Goal: Check status: Check status

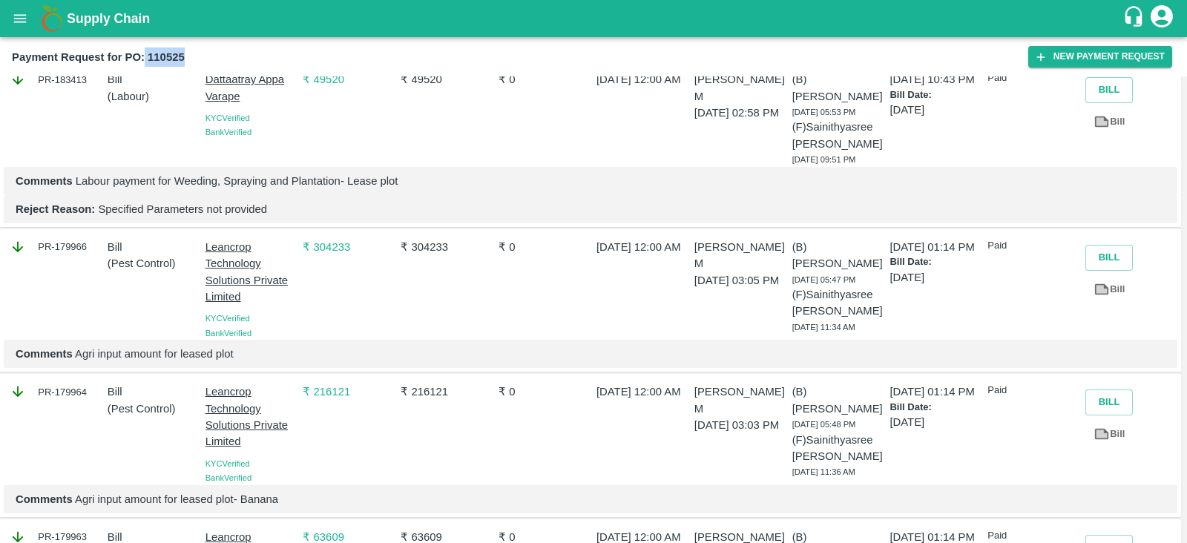
scroll to position [1132, 0]
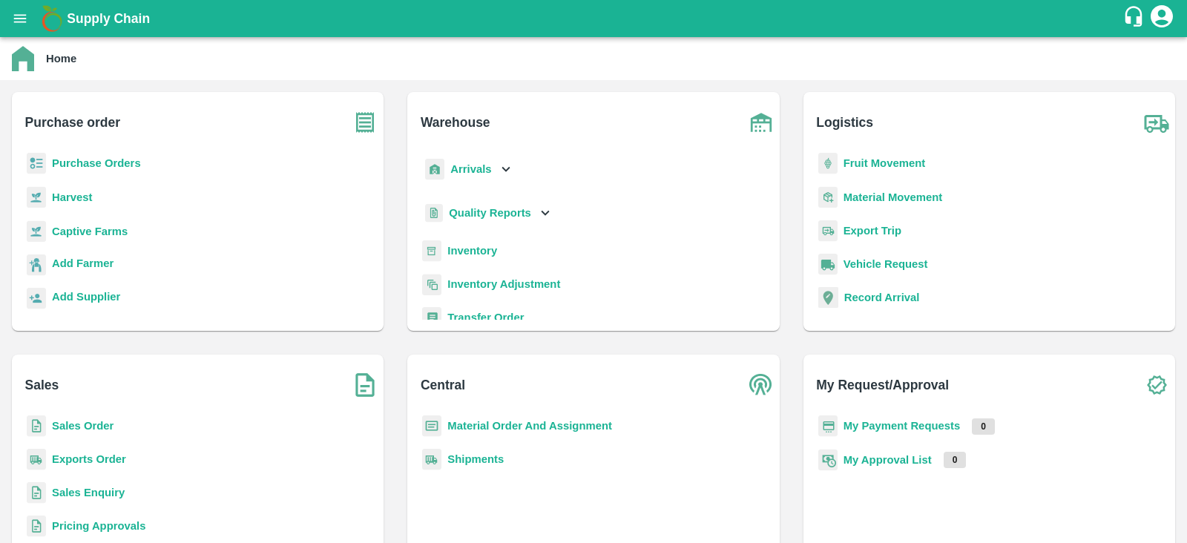
click at [114, 164] on b "Purchase Orders" at bounding box center [96, 163] width 89 height 12
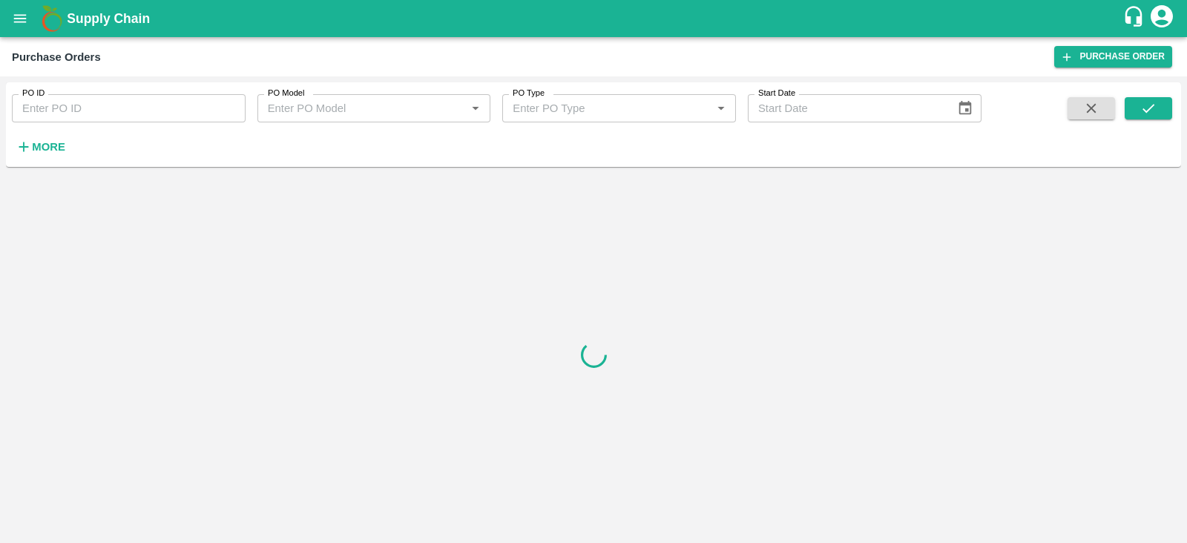
click at [182, 112] on input "PO ID" at bounding box center [129, 108] width 234 height 28
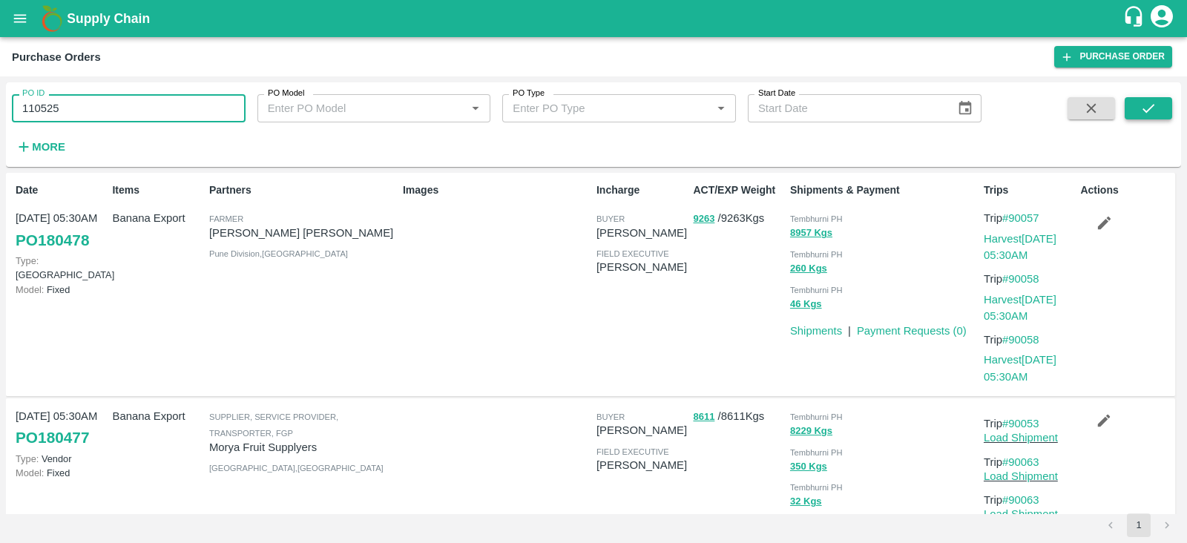
type input "110525"
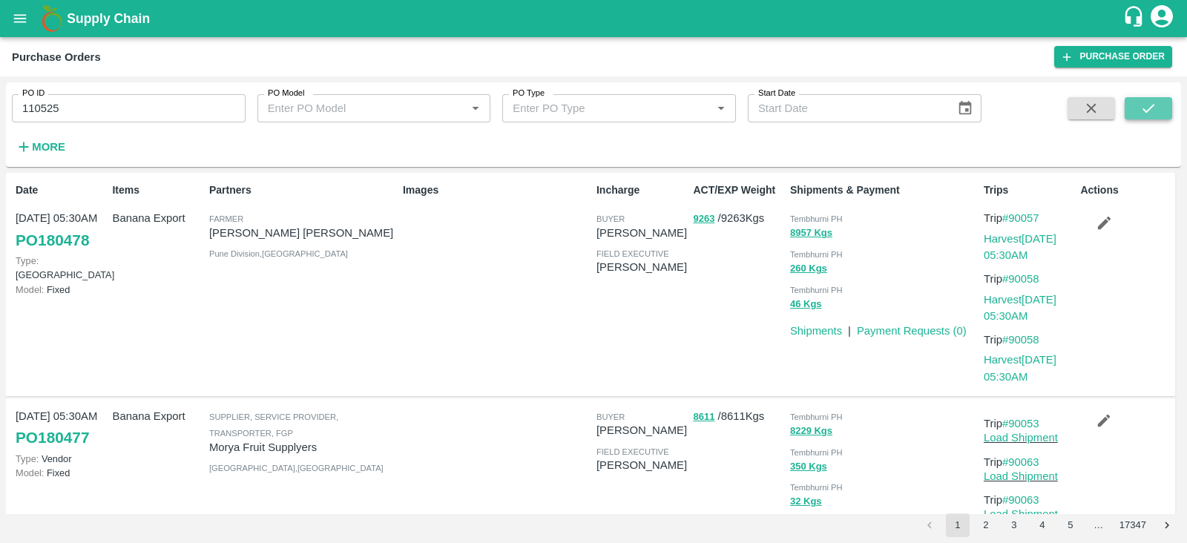
click at [1140, 105] on icon "submit" at bounding box center [1148, 108] width 16 height 16
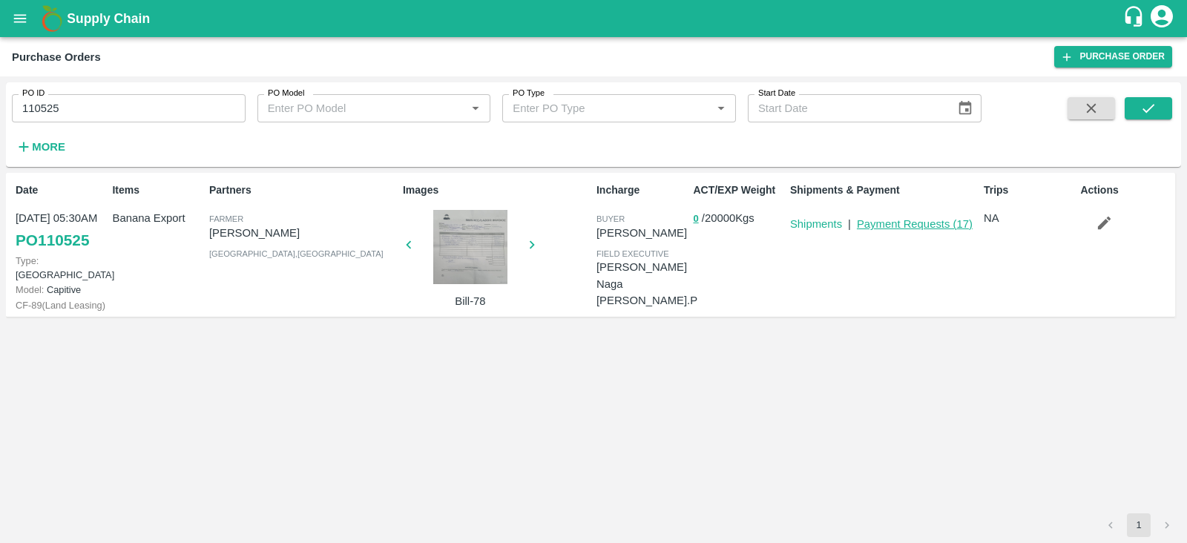
click at [915, 224] on link "Payment Requests ( 17 )" at bounding box center [915, 224] width 116 height 12
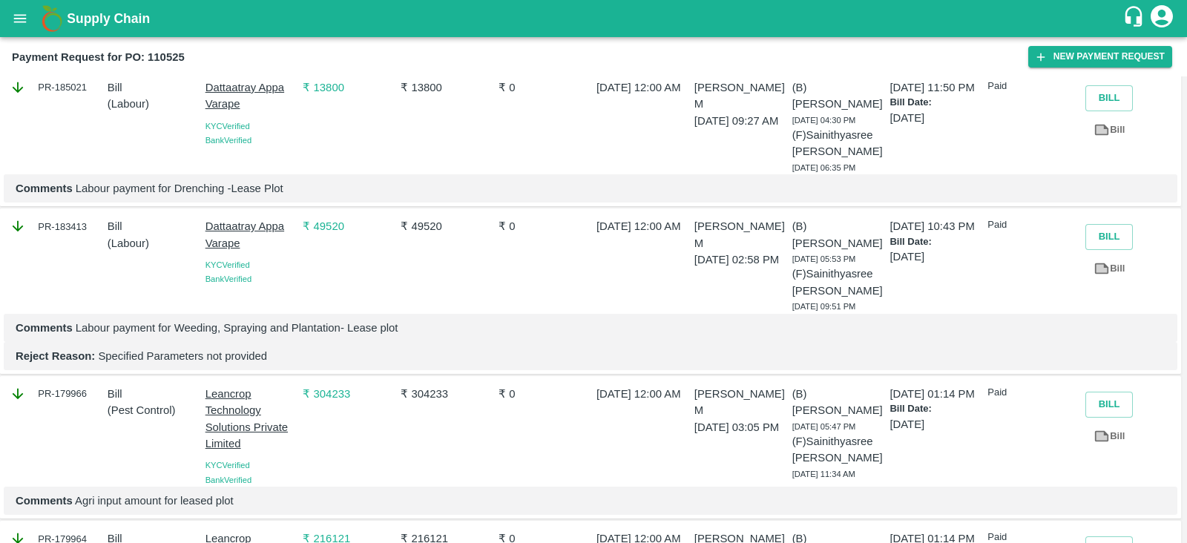
scroll to position [1006, 0]
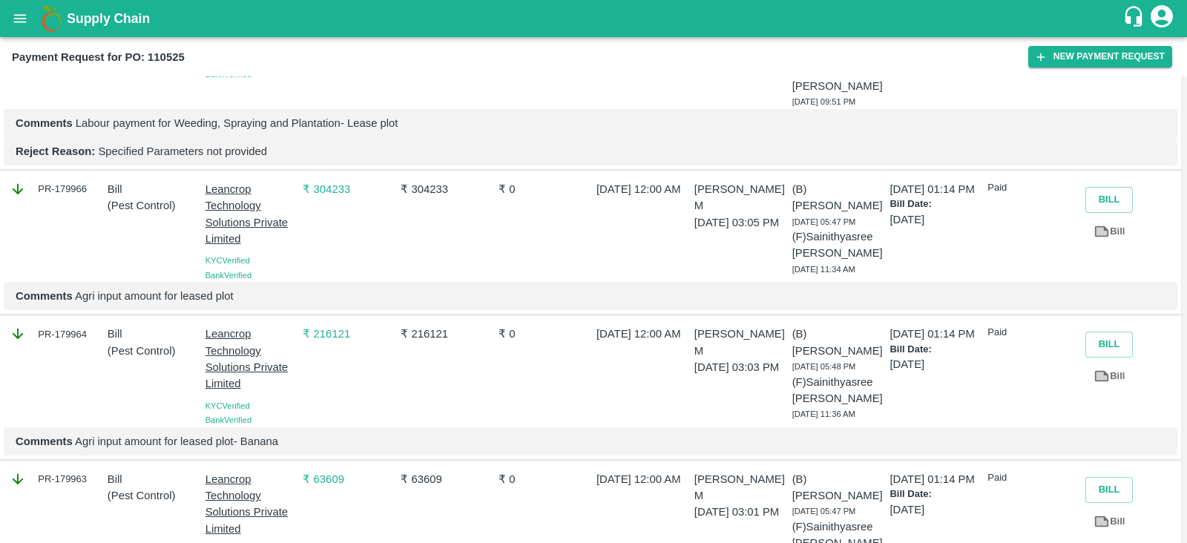
scroll to position [1220, 0]
click at [1103, 514] on icon at bounding box center [1102, 519] width 14 height 11
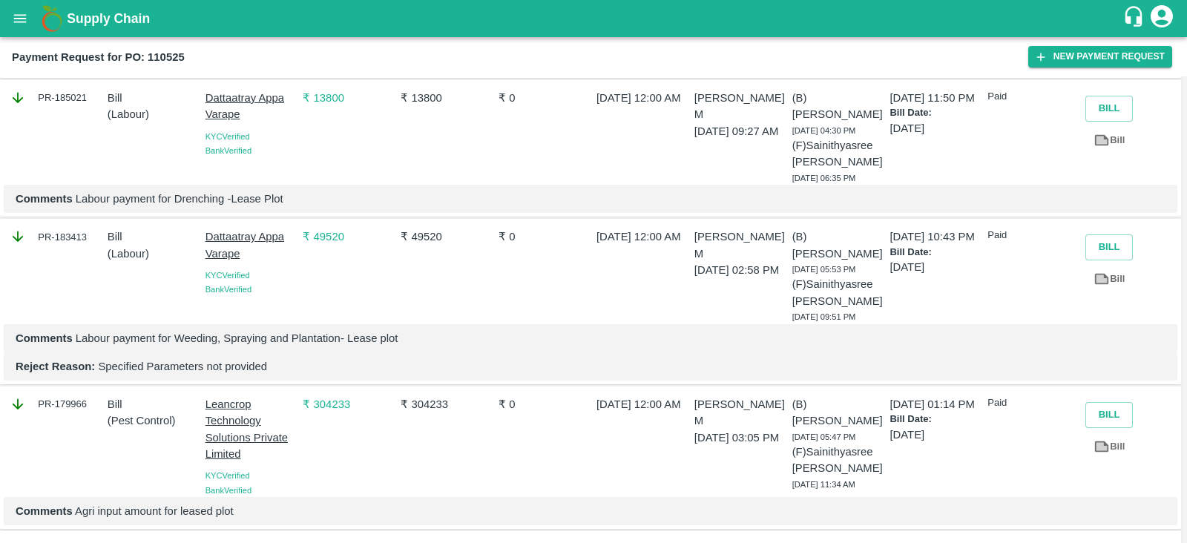
scroll to position [1002, 0]
click at [663, 504] on p "Comments Agri input amount for leased plot" at bounding box center [591, 512] width 1150 height 16
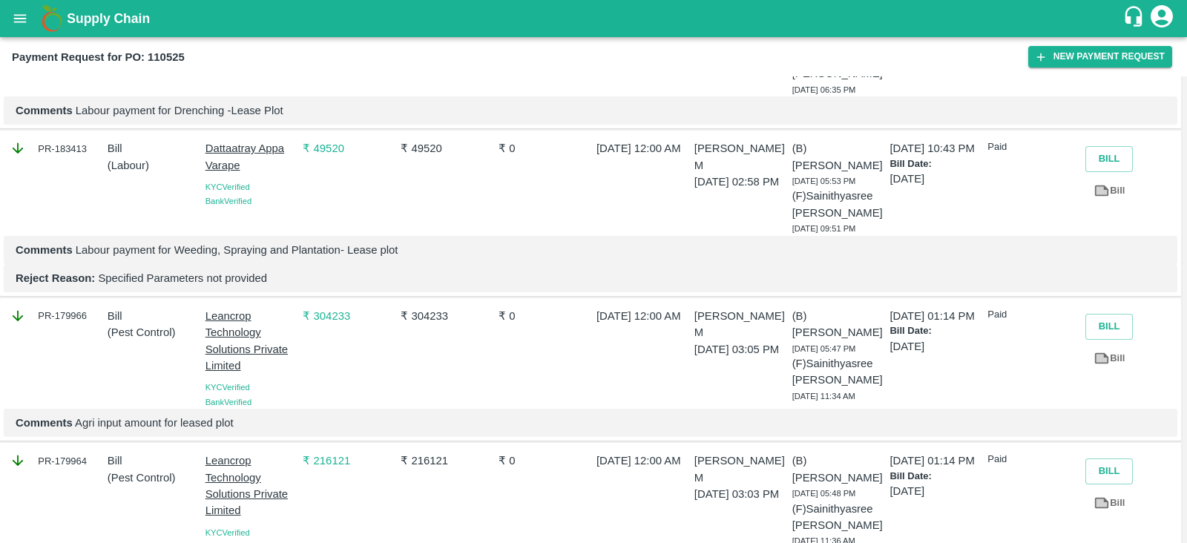
scroll to position [1092, 0]
click at [1108, 345] on link "Bill" at bounding box center [1109, 358] width 47 height 26
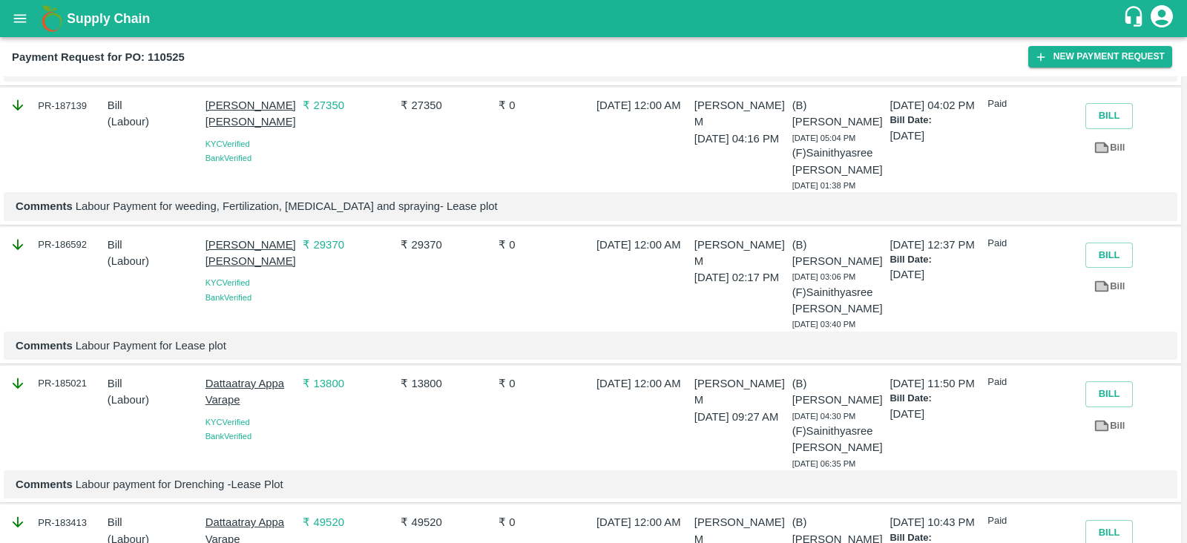
scroll to position [717, 0]
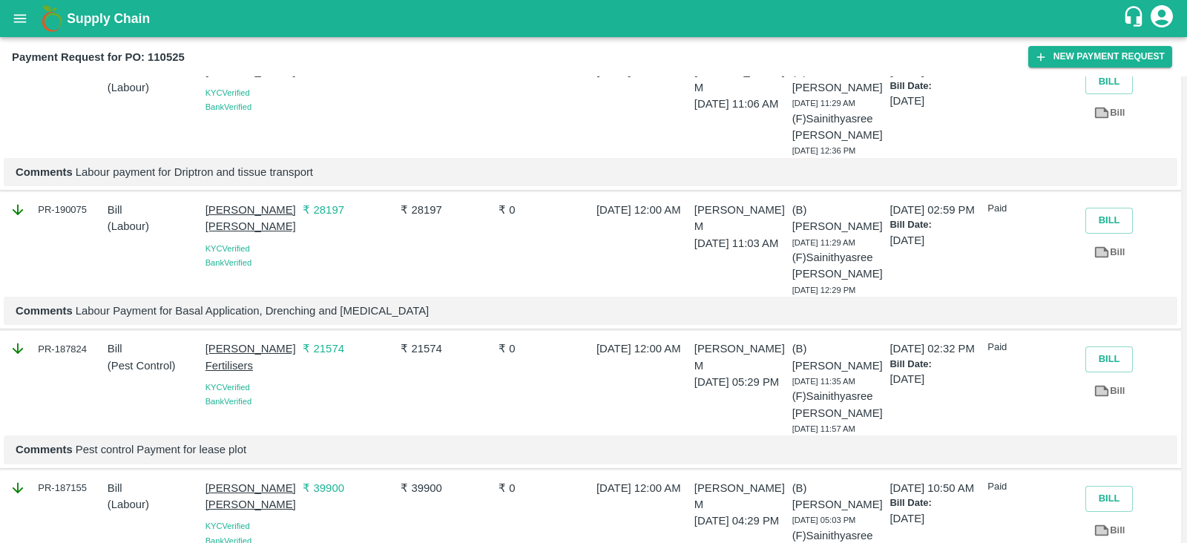
scroll to position [194, 0]
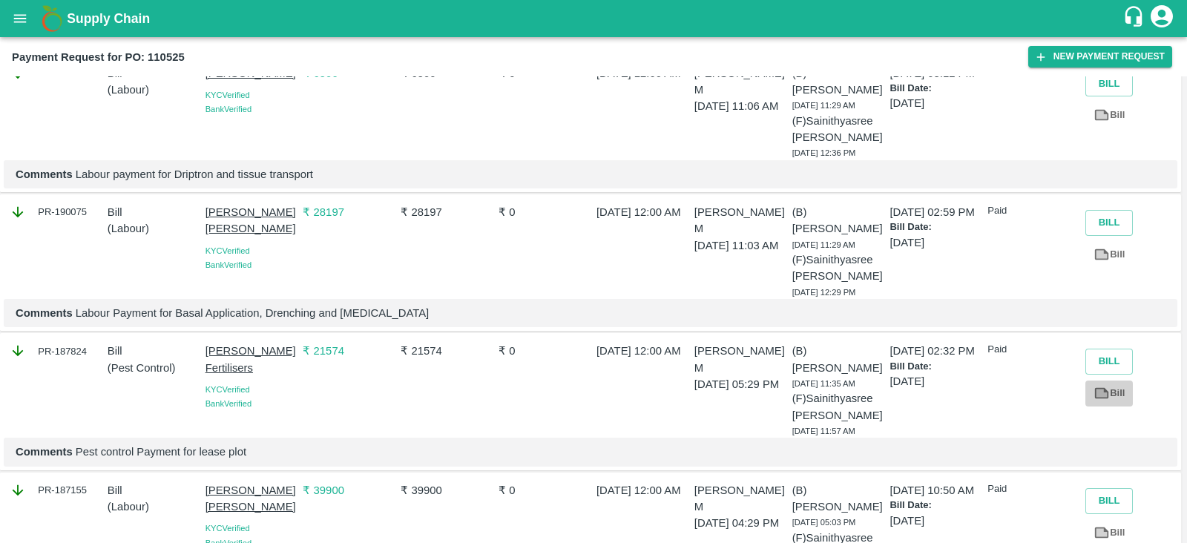
click at [1109, 381] on link "Bill" at bounding box center [1109, 394] width 47 height 26
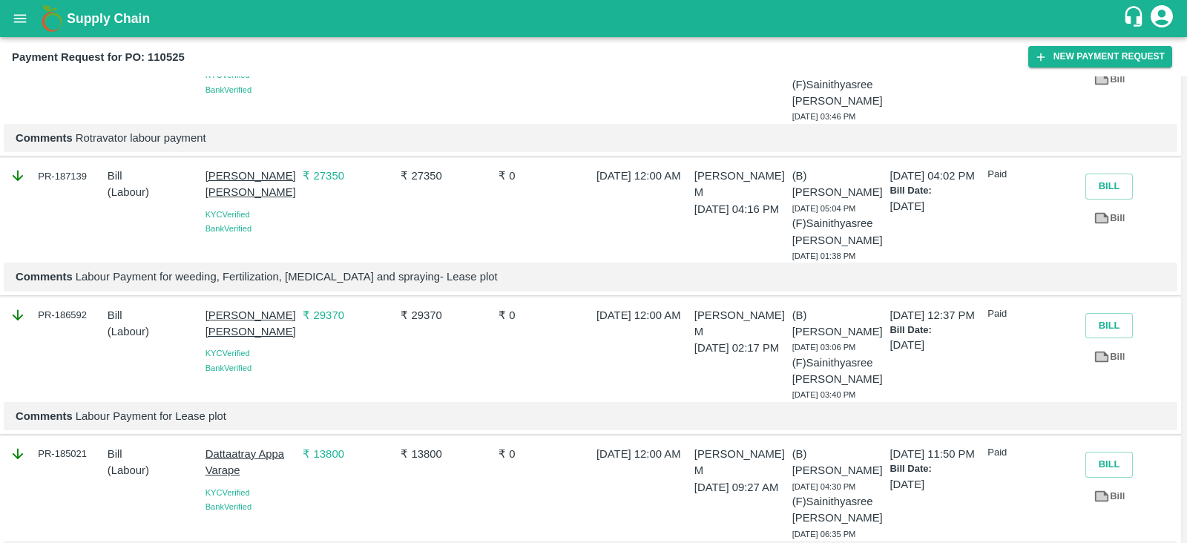
scroll to position [693, 0]
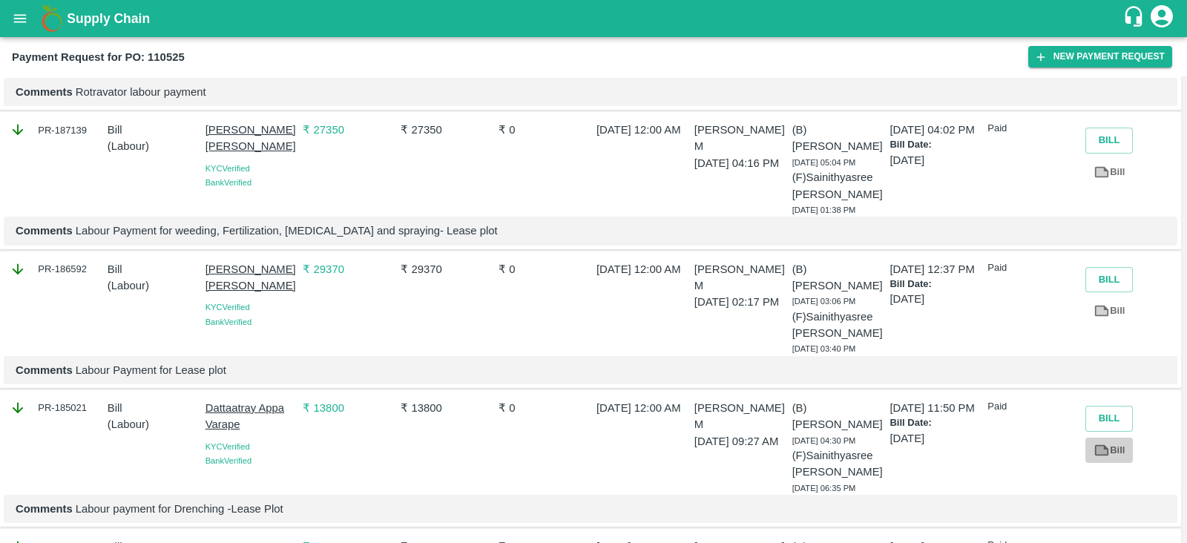
click at [1113, 438] on link "Bill" at bounding box center [1109, 451] width 47 height 26
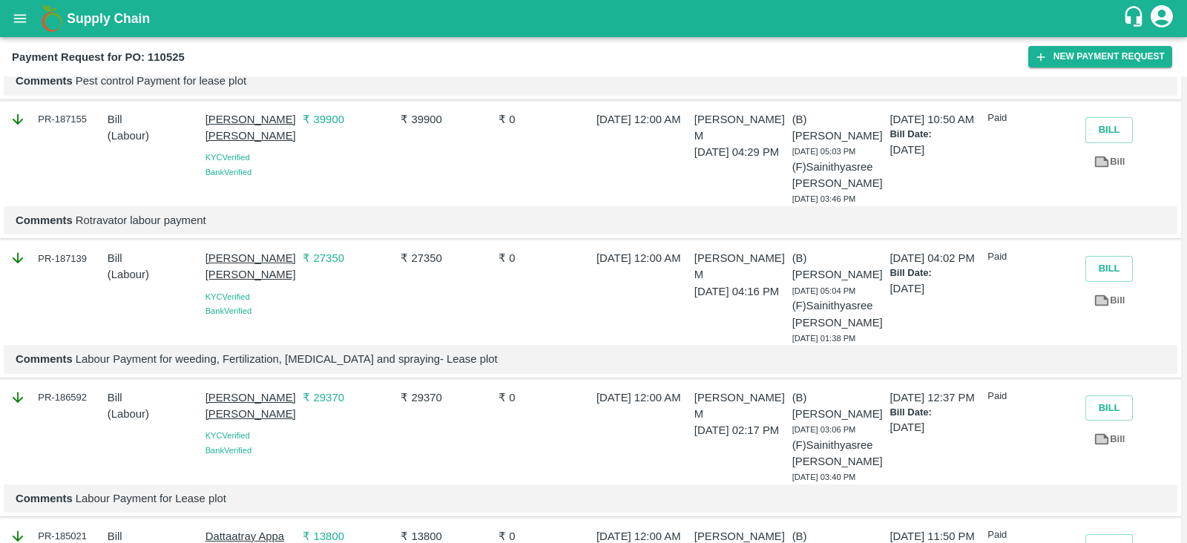
scroll to position [564, 0]
click at [1106, 432] on icon at bounding box center [1102, 440] width 16 height 16
